Goal: Task Accomplishment & Management: Use online tool/utility

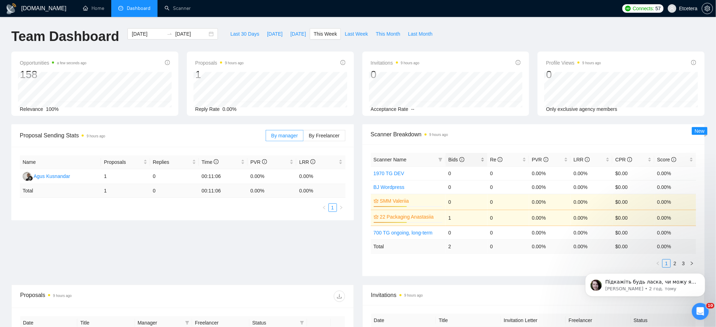
click at [482, 157] on div "Bids" at bounding box center [466, 160] width 36 height 8
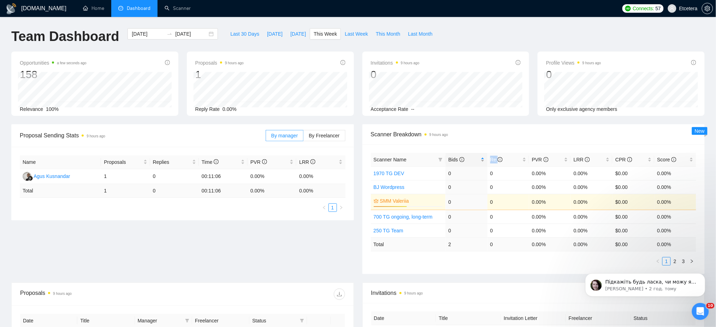
click at [482, 157] on div "Bids" at bounding box center [466, 160] width 36 height 8
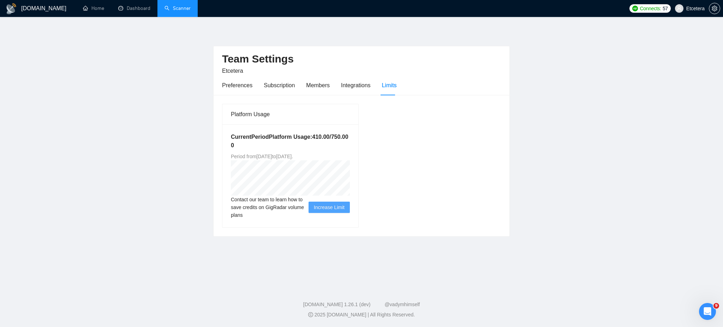
click at [169, 5] on link "Scanner" at bounding box center [178, 8] width 26 height 6
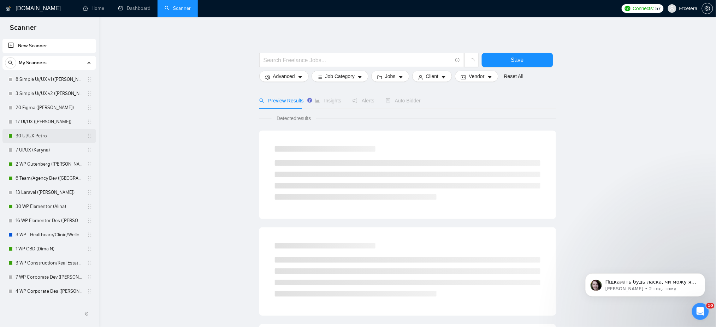
click at [37, 134] on link "30 UI/UX Petro" at bounding box center [49, 136] width 67 height 14
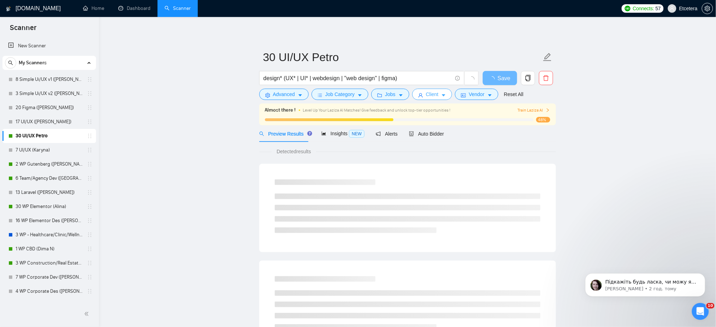
click at [426, 94] on span "Client" at bounding box center [432, 94] width 13 height 8
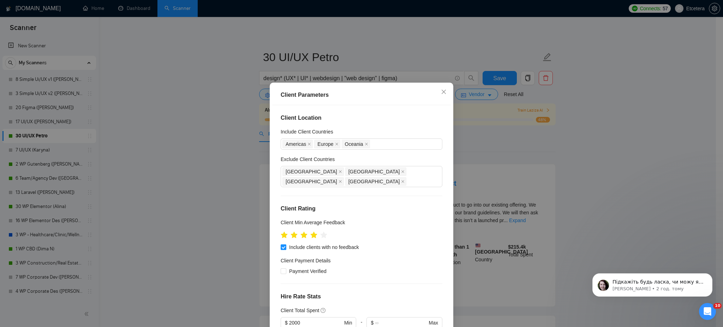
click at [488, 130] on div "Client Parameters Client Location Include Client Countries [GEOGRAPHIC_DATA] [G…" at bounding box center [361, 163] width 723 height 327
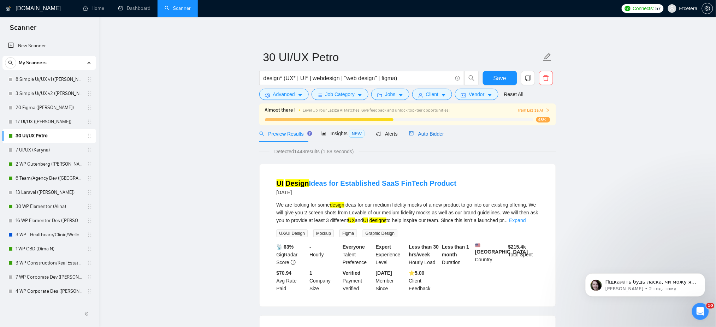
click at [427, 135] on span "Auto Bidder" at bounding box center [426, 134] width 35 height 6
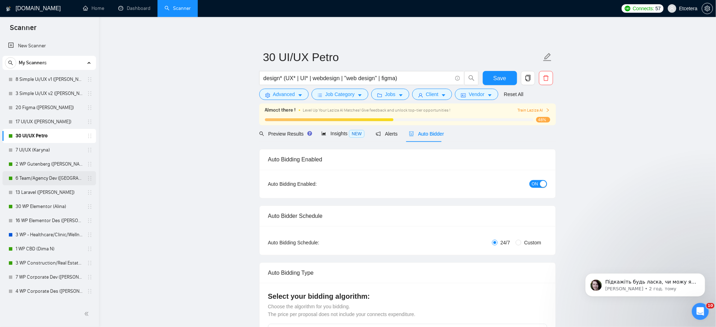
scroll to position [47, 0]
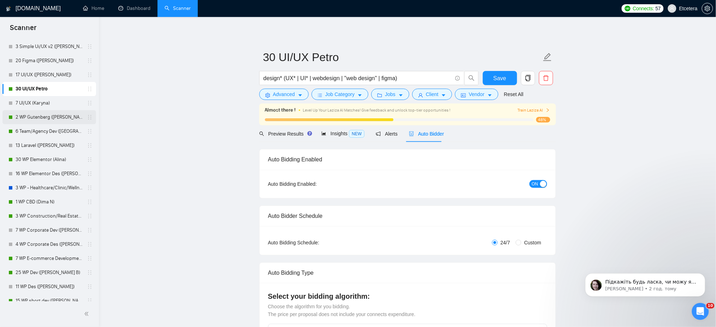
click at [51, 116] on link "2 WP Gutenberg ([PERSON_NAME] Br)" at bounding box center [49, 117] width 67 height 14
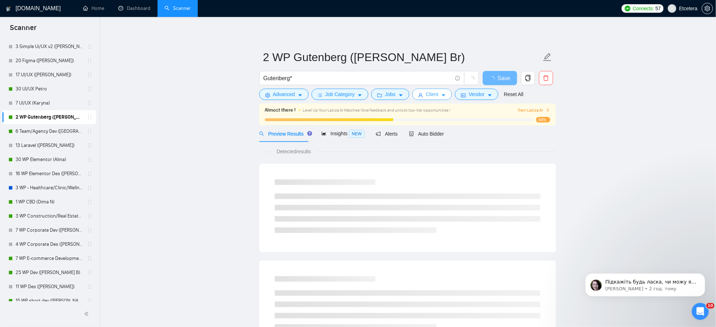
click at [430, 93] on span "Client" at bounding box center [432, 94] width 13 height 8
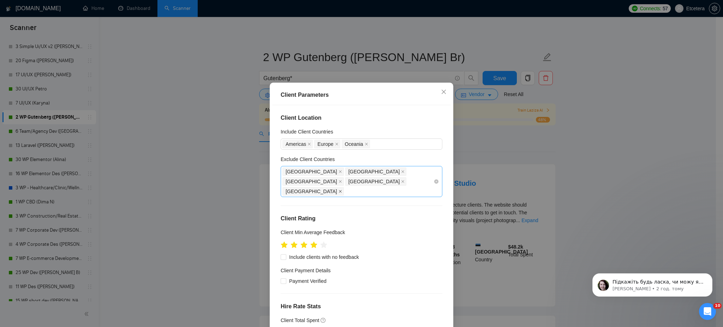
click at [342, 190] on icon "close" at bounding box center [341, 192] width 4 height 4
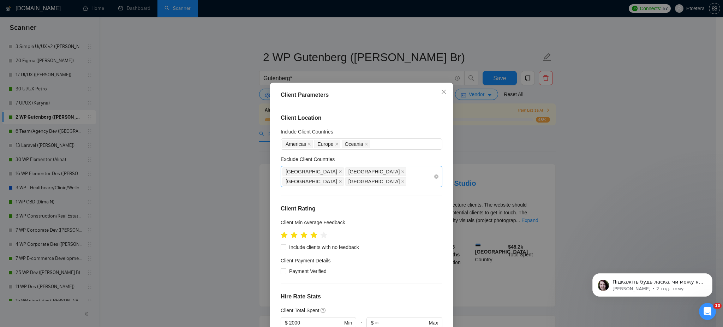
click at [230, 171] on div "Client Parameters Client Location Include Client Countries [GEOGRAPHIC_DATA] [G…" at bounding box center [361, 163] width 723 height 327
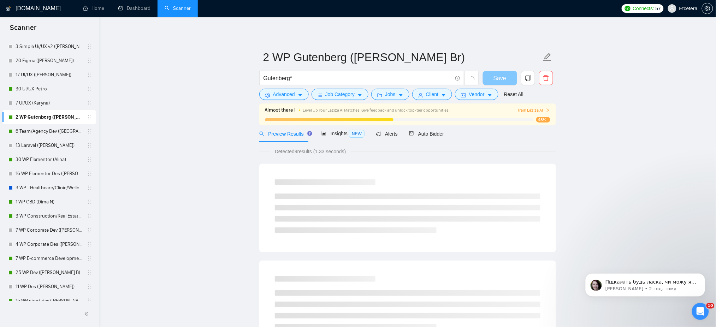
click at [493, 78] on icon "loading" at bounding box center [493, 78] width 0 height 0
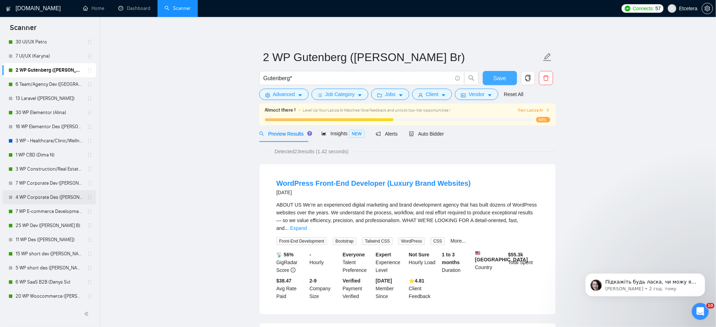
scroll to position [141, 0]
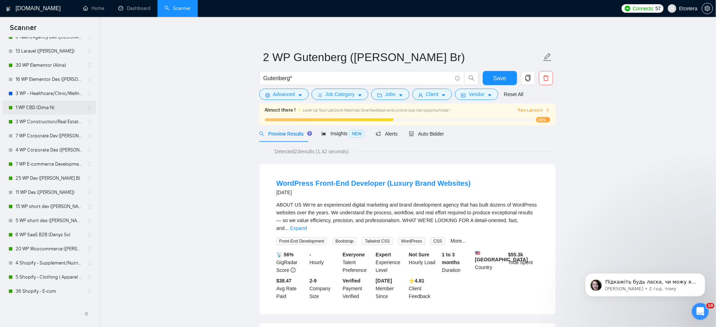
click at [44, 110] on link "1 WP CBD (Dima N)" at bounding box center [49, 108] width 67 height 14
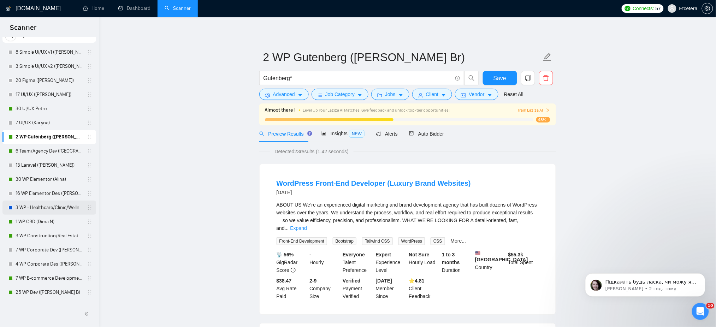
scroll to position [0, 0]
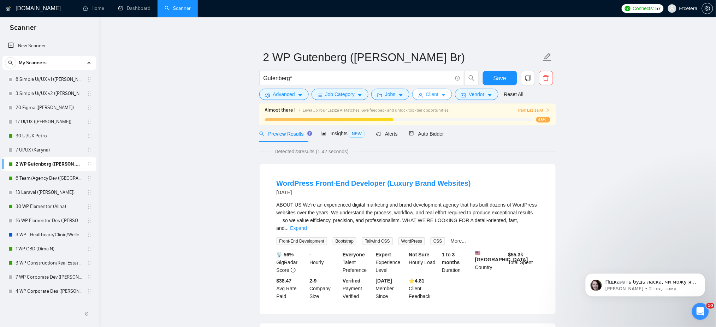
click at [438, 94] on button "Client" at bounding box center [432, 94] width 40 height 11
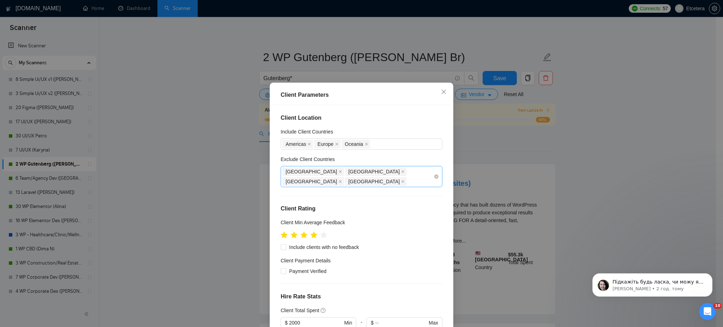
click at [444, 58] on div "Client Parameters Client Location Include Client Countries [GEOGRAPHIC_DATA] [G…" at bounding box center [361, 163] width 723 height 327
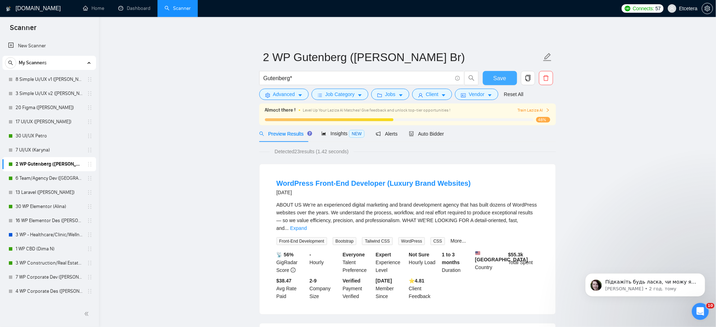
click at [500, 79] on span "Save" at bounding box center [499, 78] width 13 height 9
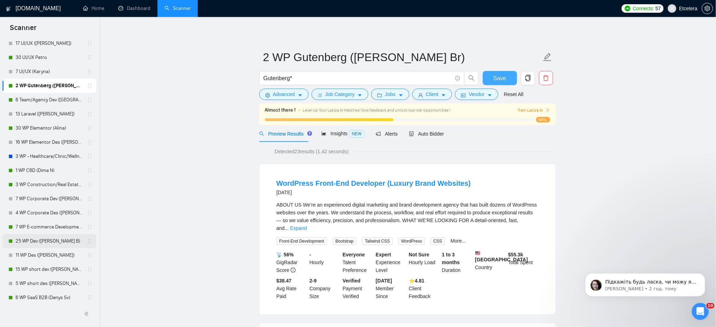
scroll to position [141, 0]
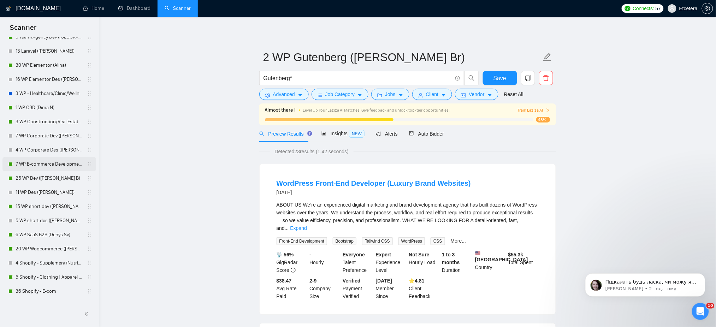
click at [41, 162] on link "7 WP E-commerce Development ([PERSON_NAME] B)" at bounding box center [49, 164] width 67 height 14
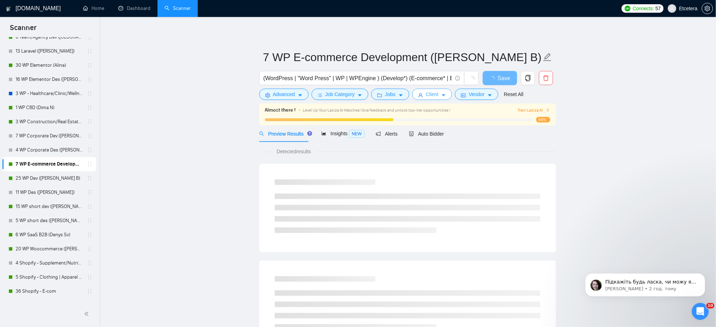
click at [441, 96] on icon "caret-down" at bounding box center [443, 95] width 5 height 5
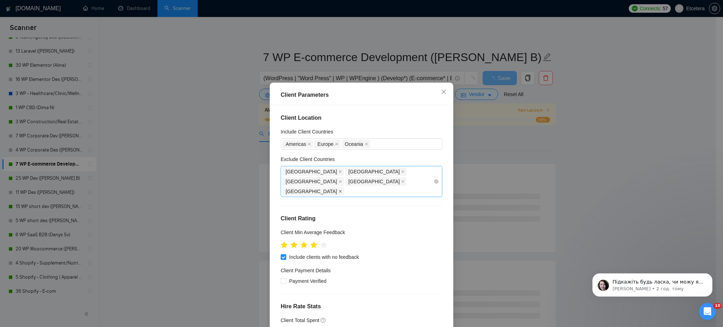
click at [342, 190] on icon "close" at bounding box center [340, 191] width 3 height 3
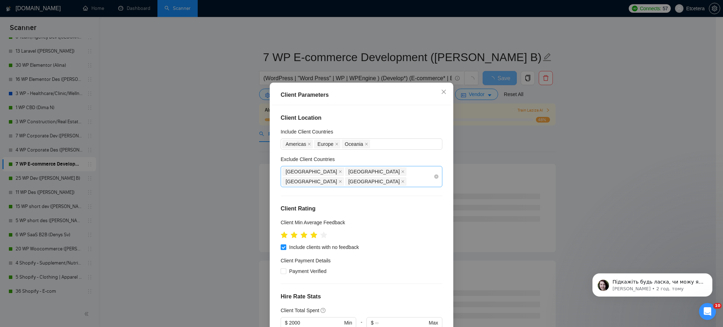
click at [503, 77] on div "Client Parameters Client Location Include Client Countries [GEOGRAPHIC_DATA] [G…" at bounding box center [361, 163] width 723 height 327
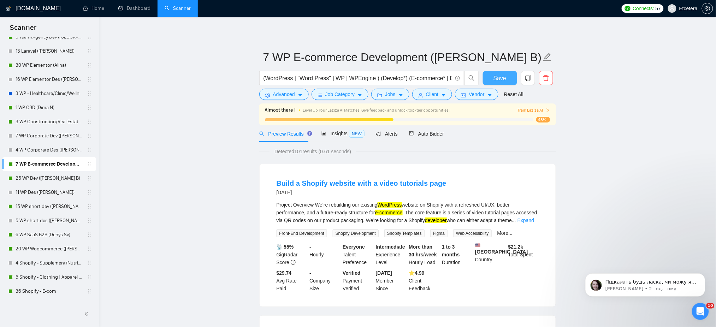
click at [487, 74] on button "Save" at bounding box center [500, 78] width 34 height 14
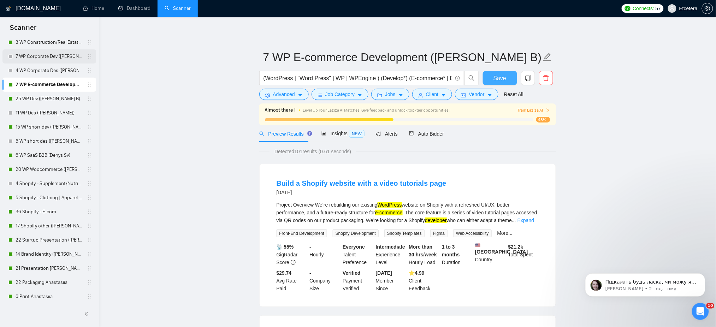
scroll to position [235, 0]
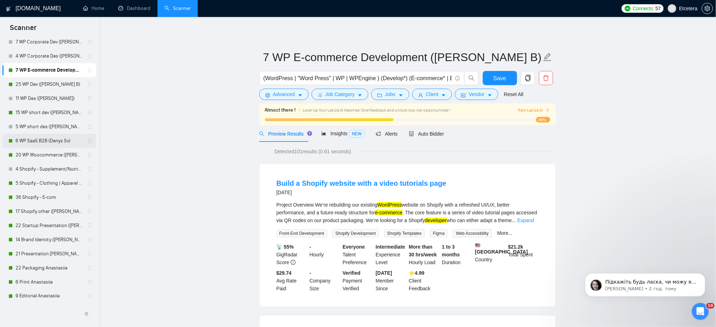
click at [29, 140] on link "6 WP SaaS B2B (Denys Sv)" at bounding box center [49, 141] width 67 height 14
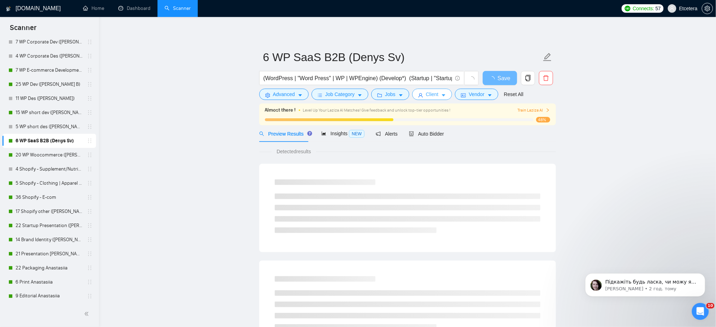
click at [442, 93] on icon "caret-down" at bounding box center [443, 95] width 5 height 5
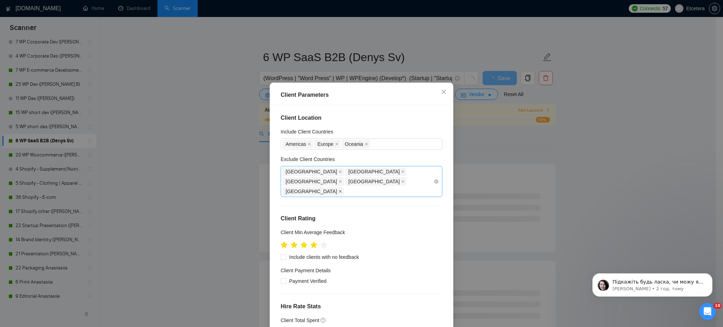
click at [342, 190] on icon "close" at bounding box center [341, 192] width 4 height 4
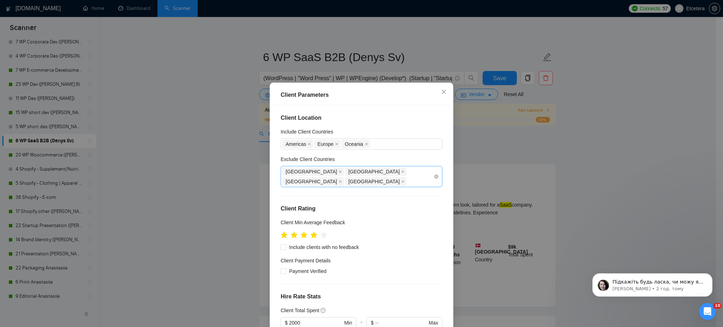
click at [586, 129] on div "Client Parameters Client Location Include Client Countries [GEOGRAPHIC_DATA] [G…" at bounding box center [361, 163] width 723 height 327
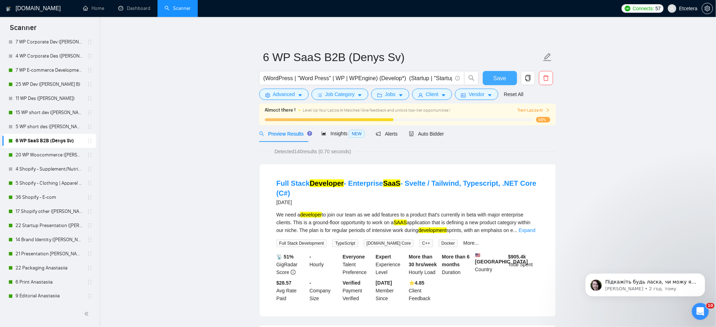
click at [494, 78] on span "Save" at bounding box center [499, 78] width 13 height 9
